Goal: Navigation & Orientation: Understand site structure

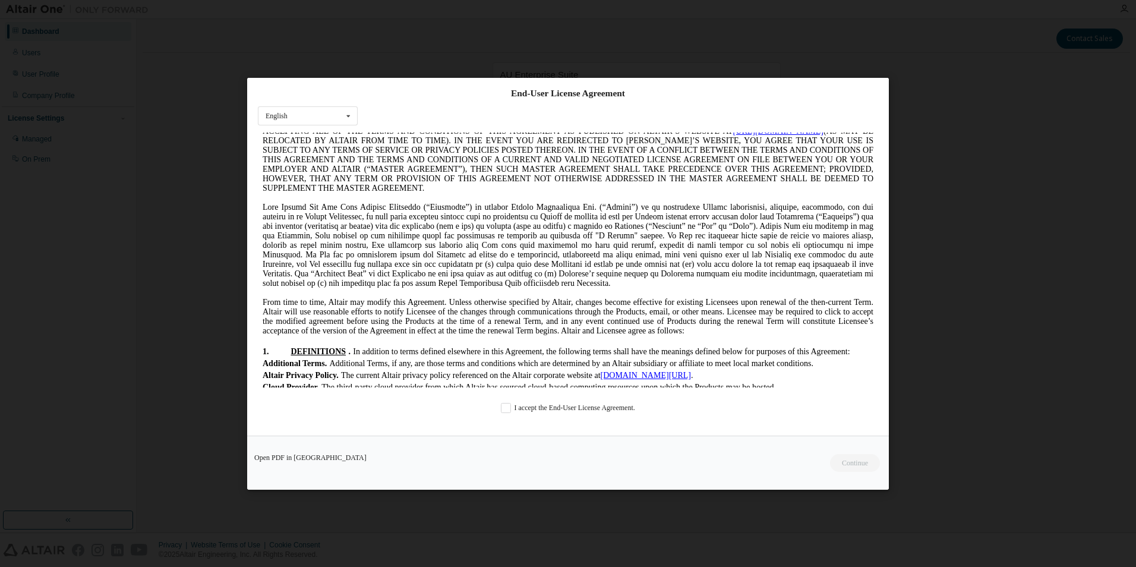
scroll to position [178, 0]
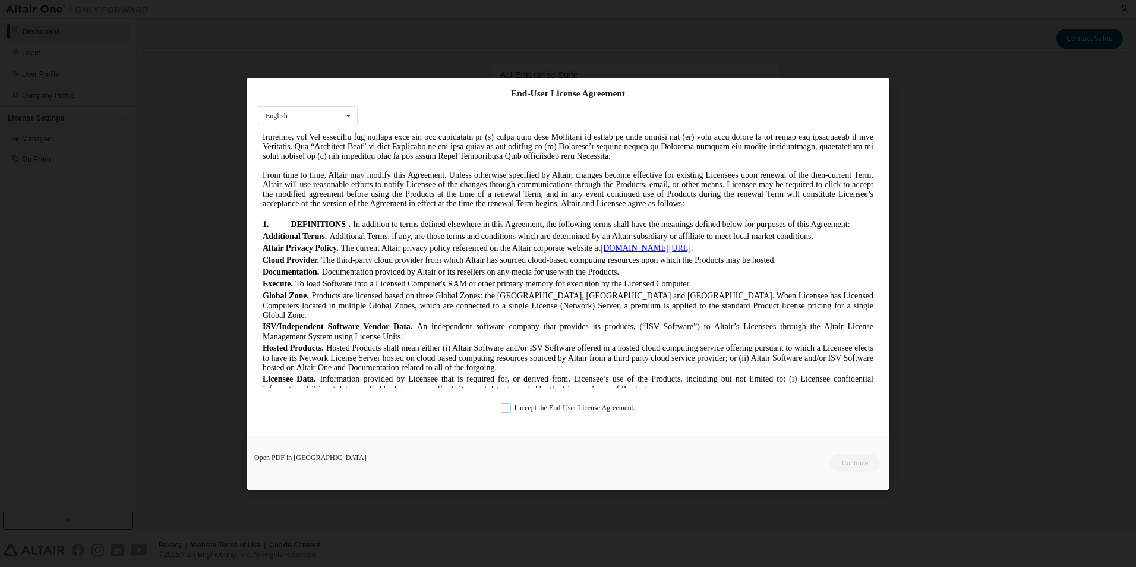
click at [506, 410] on label "I accept the End-User License Agreement." at bounding box center [568, 407] width 134 height 10
click at [858, 459] on button "Continue" at bounding box center [854, 462] width 51 height 18
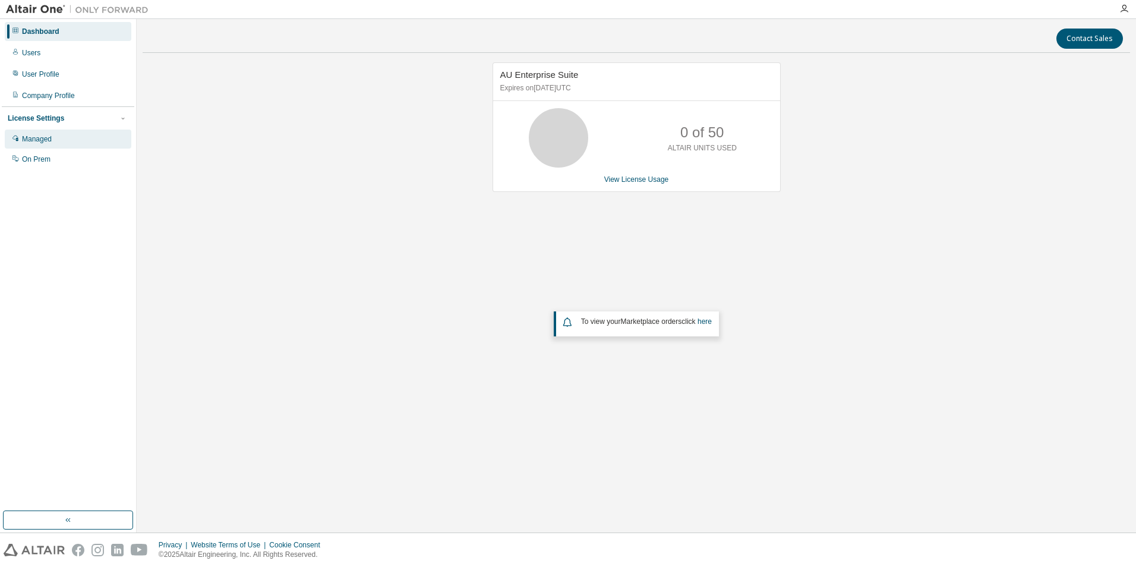
click at [45, 143] on div "Managed" at bounding box center [37, 139] width 30 height 10
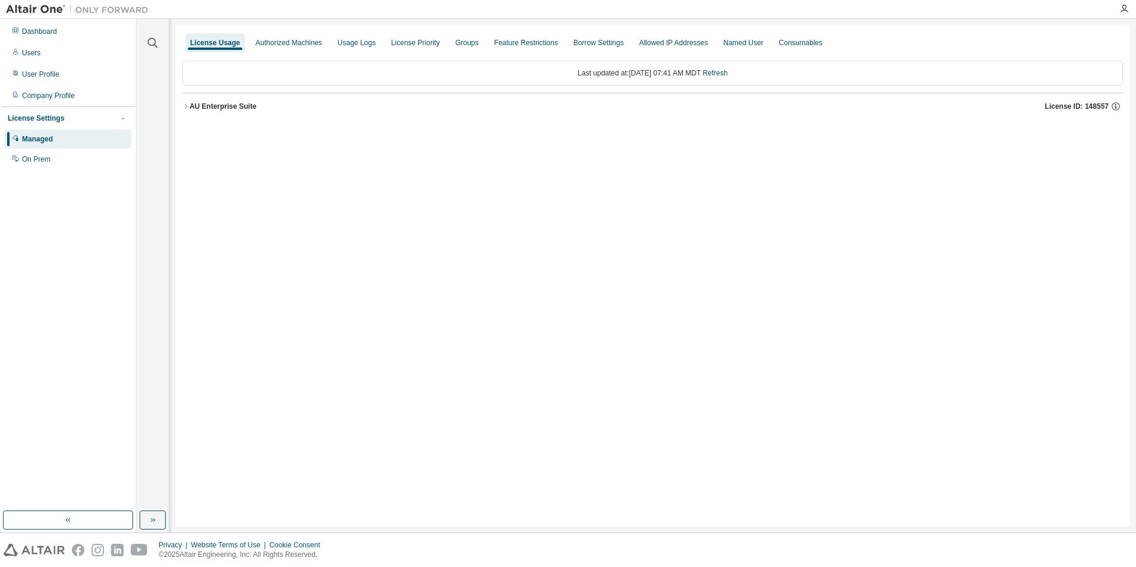
click at [183, 104] on icon "button" at bounding box center [185, 106] width 7 height 7
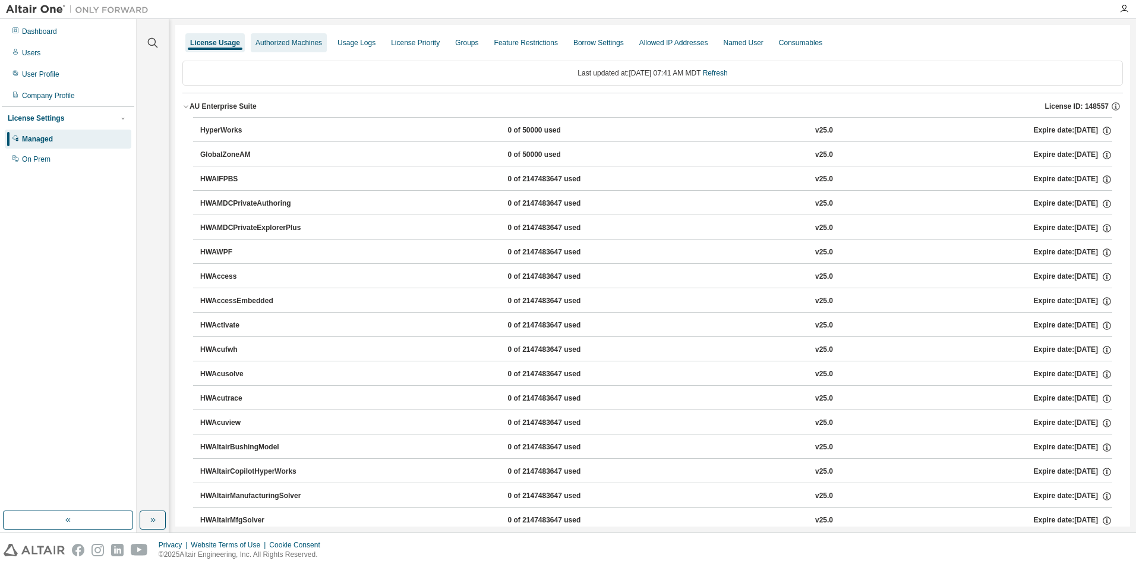
click at [265, 46] on div "Authorized Machines" at bounding box center [288, 43] width 67 height 10
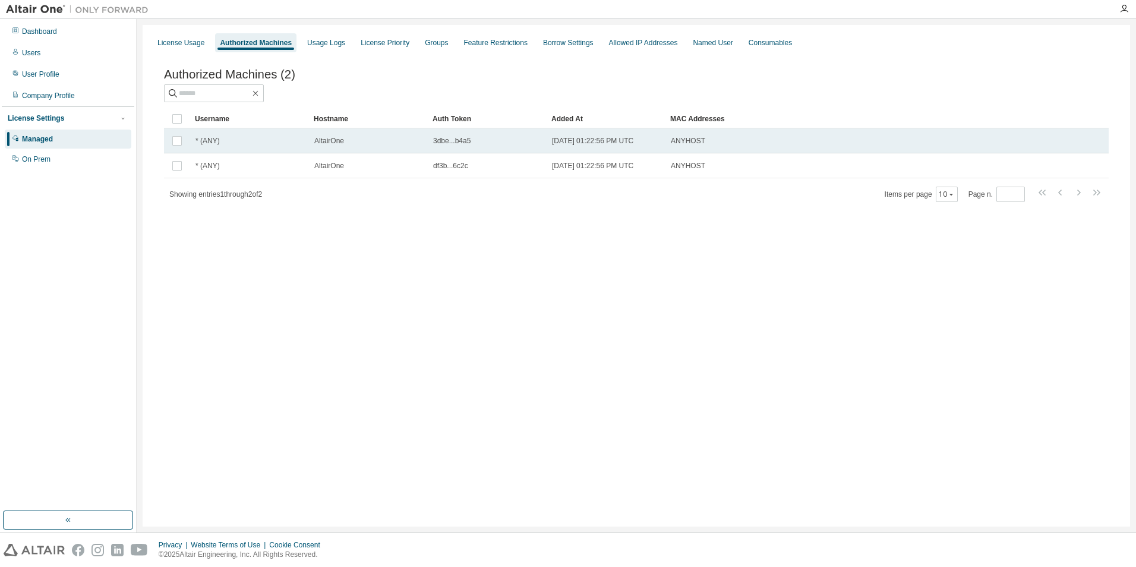
click at [292, 139] on div "* (ANY)" at bounding box center [249, 141] width 108 height 10
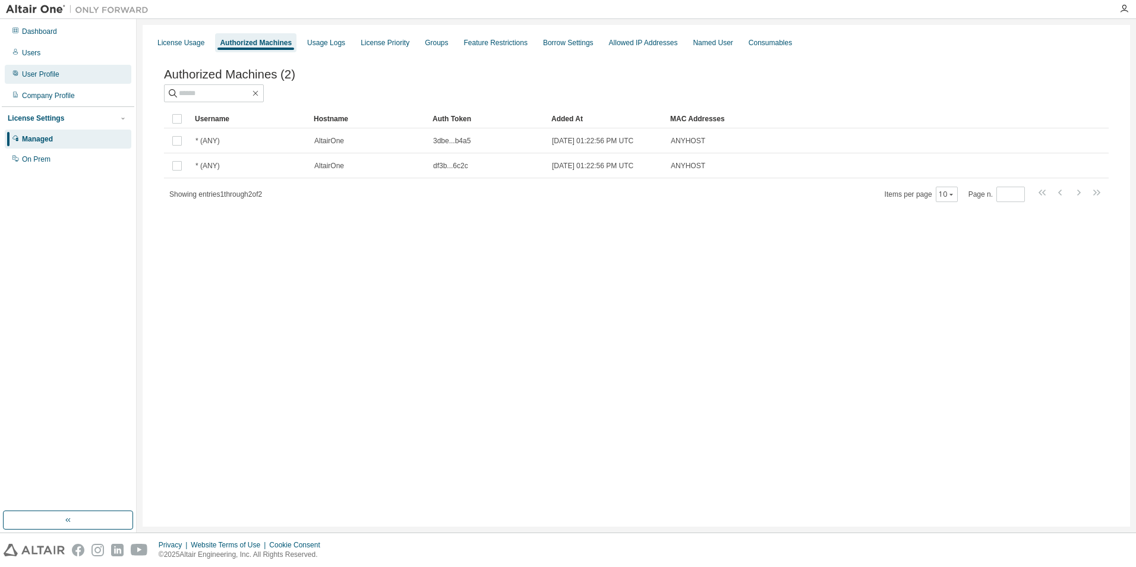
click at [68, 73] on div "User Profile" at bounding box center [68, 74] width 127 height 19
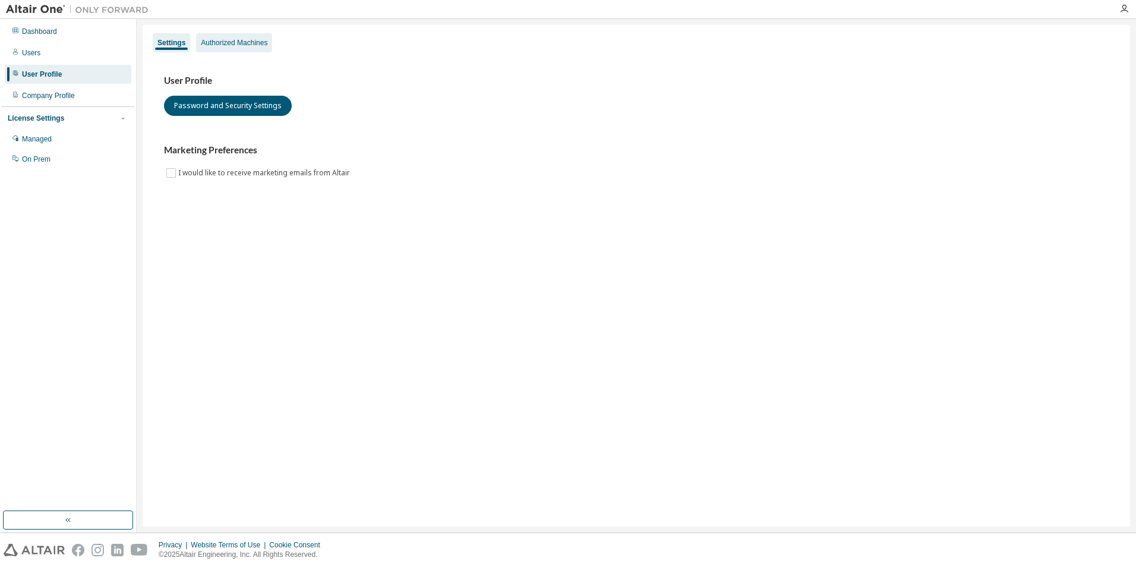
click at [236, 47] on div "Authorized Machines" at bounding box center [234, 43] width 67 height 10
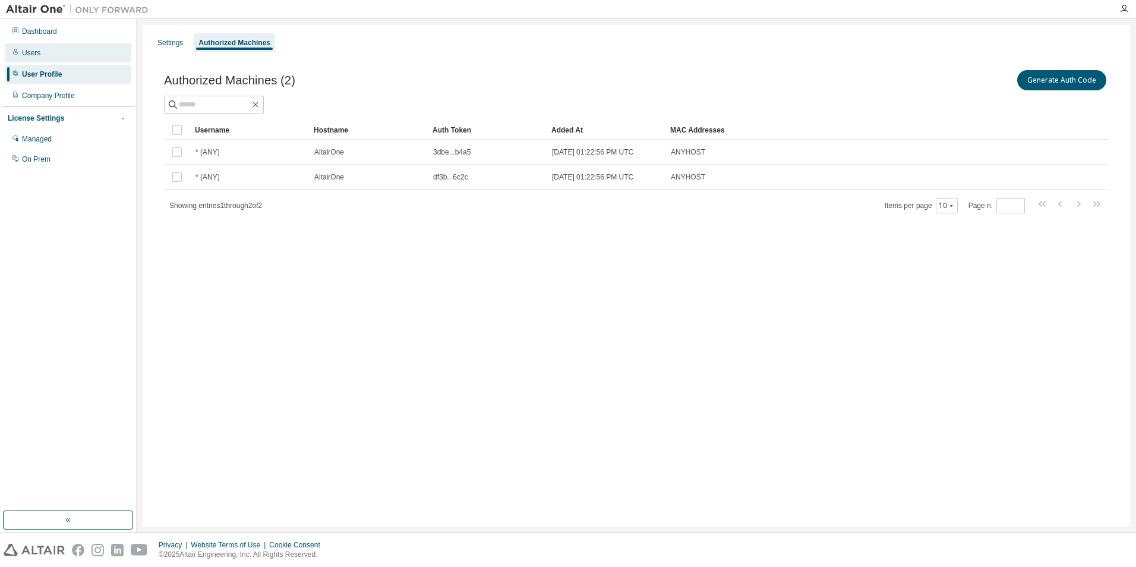
click at [68, 54] on div "Users" at bounding box center [68, 52] width 127 height 19
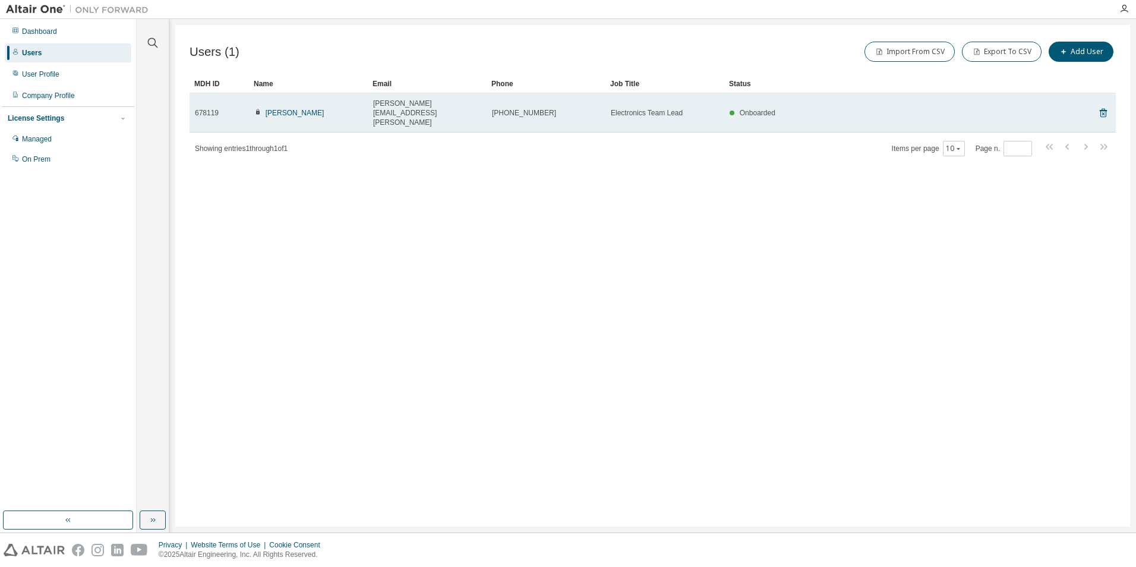
click at [384, 107] on span "stuart.barth@flypegasus.ai" at bounding box center [427, 113] width 108 height 29
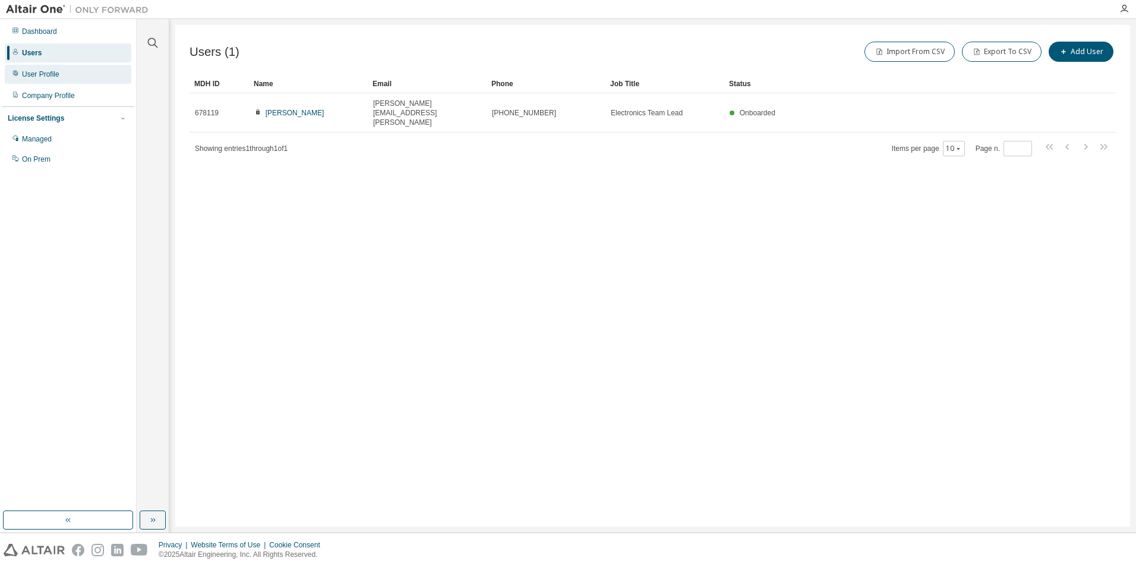
click at [76, 77] on div "User Profile" at bounding box center [68, 74] width 127 height 19
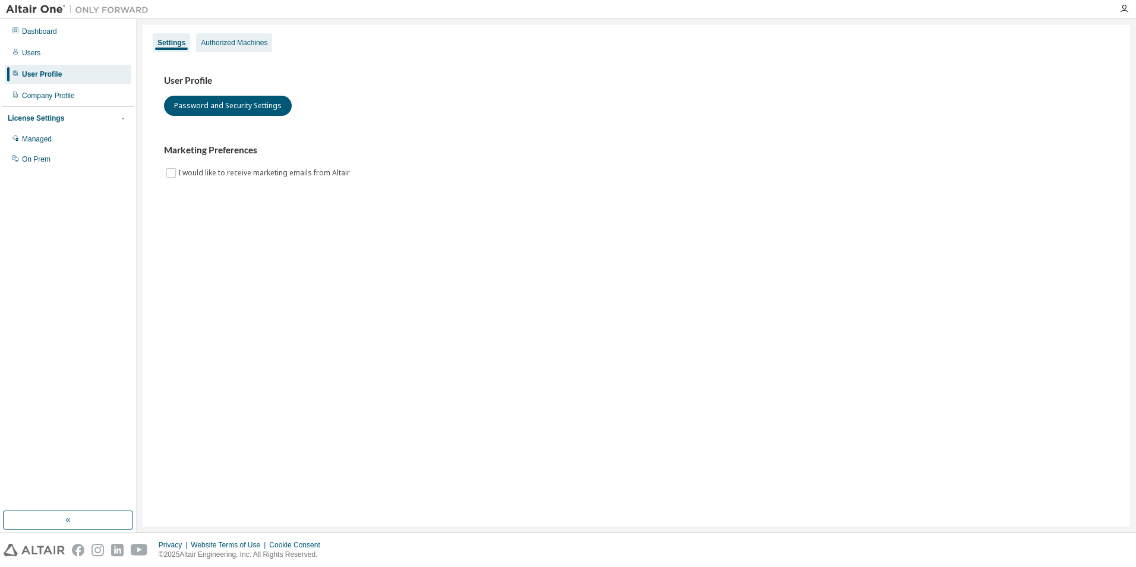
click at [238, 39] on div "Authorized Machines" at bounding box center [234, 43] width 67 height 10
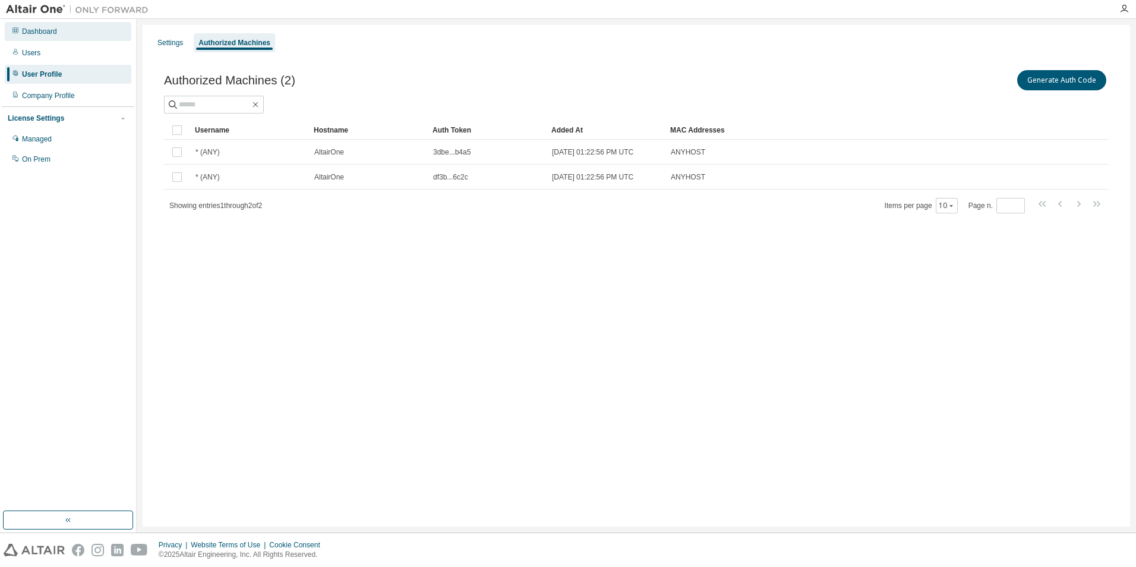
click at [75, 31] on div "Dashboard" at bounding box center [68, 31] width 127 height 19
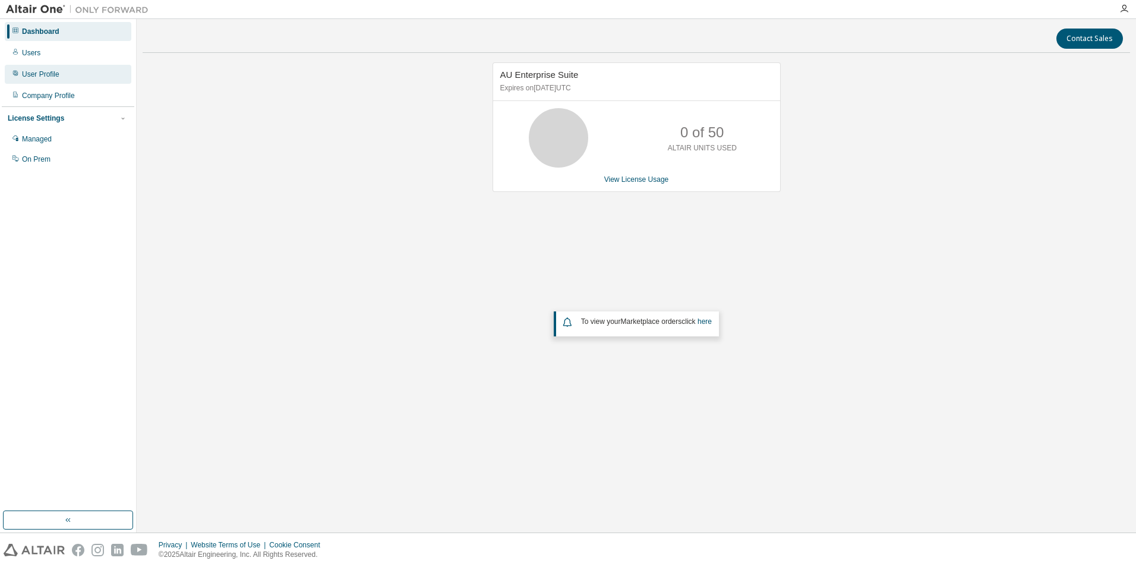
click at [71, 71] on div "User Profile" at bounding box center [68, 74] width 127 height 19
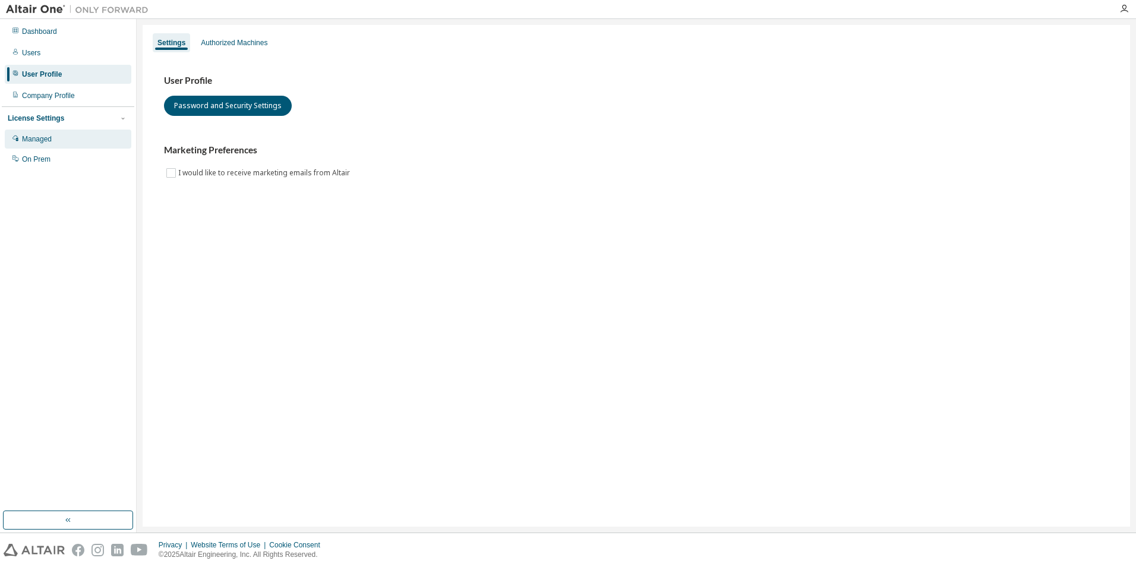
click at [83, 140] on div "Managed" at bounding box center [68, 138] width 127 height 19
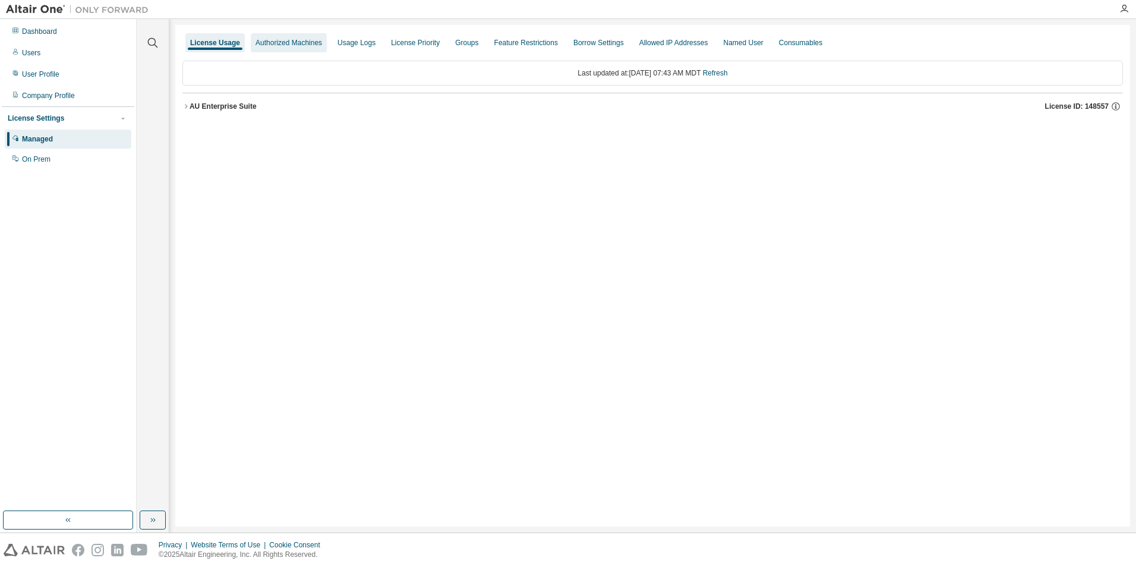
click at [281, 45] on div "Authorized Machines" at bounding box center [288, 43] width 67 height 10
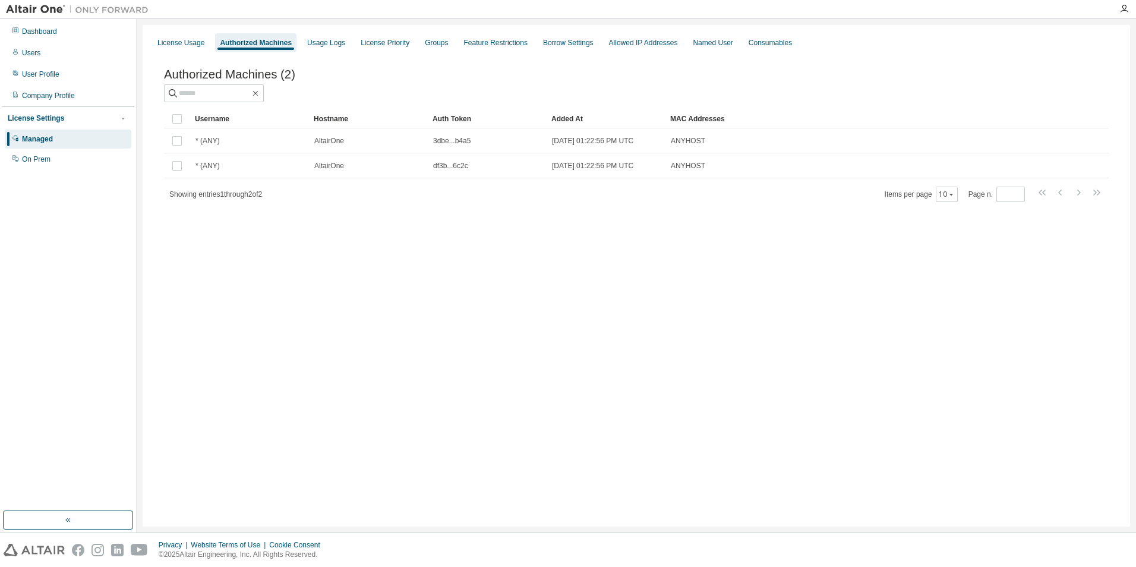
click at [340, 499] on div "License Usage Authorized Machines Usage Logs License Priority Groups Feature Re…" at bounding box center [636, 275] width 987 height 501
